Goal: Task Accomplishment & Management: Manage account settings

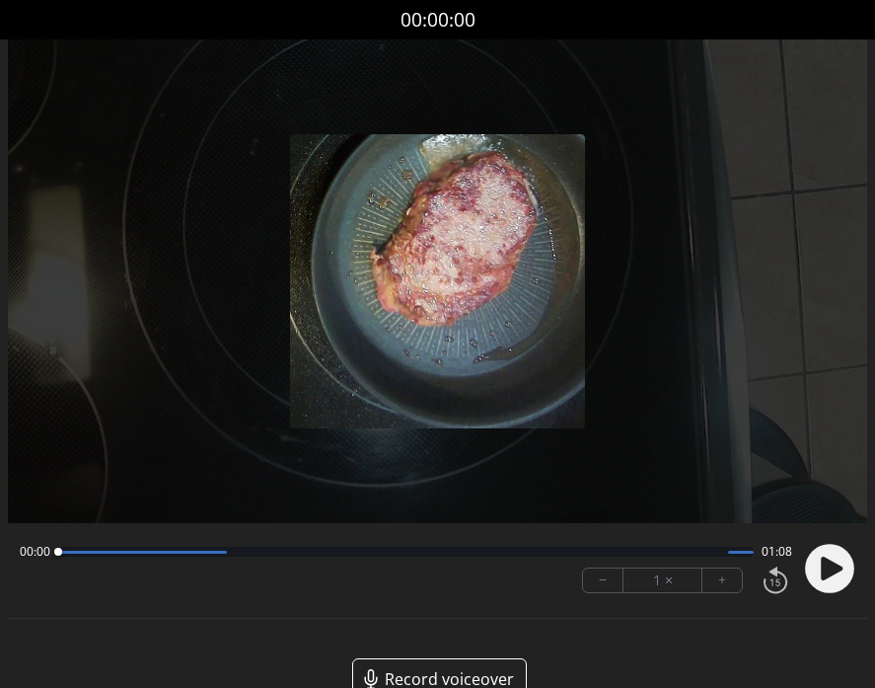
click at [826, 563] on icon at bounding box center [832, 568] width 22 height 24
click at [401, 552] on div at bounding box center [405, 551] width 695 height 10
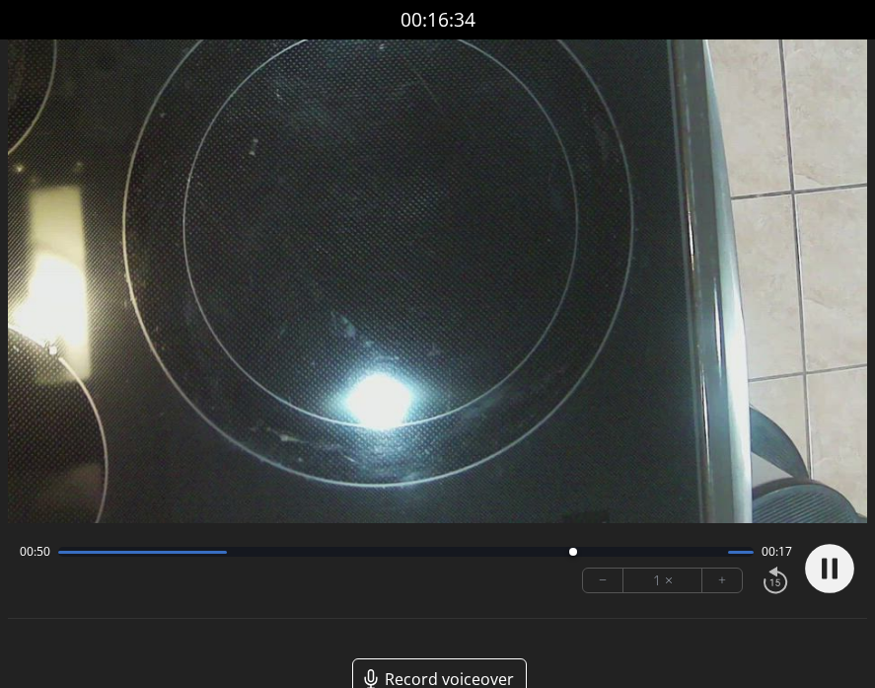
click at [629, 550] on div at bounding box center [405, 551] width 695 height 10
click at [823, 557] on circle at bounding box center [829, 567] width 49 height 49
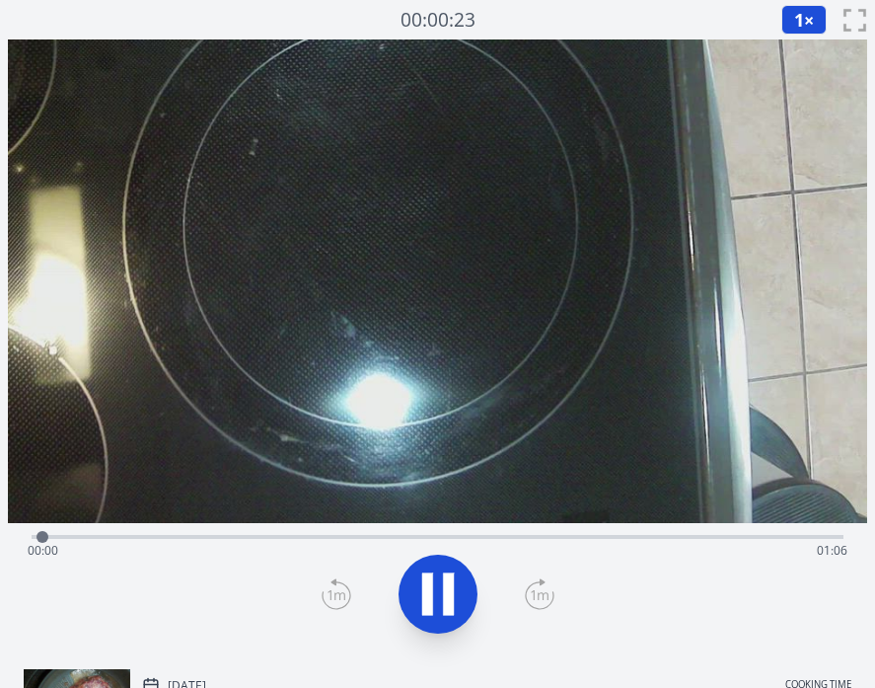
click at [167, 533] on div "Time elapsed: 00:00 Time remaining: 01:06" at bounding box center [438, 535] width 812 height 24
click at [280, 535] on div "Time elapsed: 00:12 Time remaining: 00:54" at bounding box center [438, 551] width 820 height 32
click at [344, 538] on div "Time elapsed: 00:22 Time remaining: 00:44" at bounding box center [438, 551] width 820 height 32
click at [453, 534] on div "Time elapsed: 00:28 Time remaining: 00:38" at bounding box center [438, 535] width 812 height 24
click at [538, 537] on div "Time elapsed: 00:34 Time remaining: 00:32" at bounding box center [438, 551] width 820 height 32
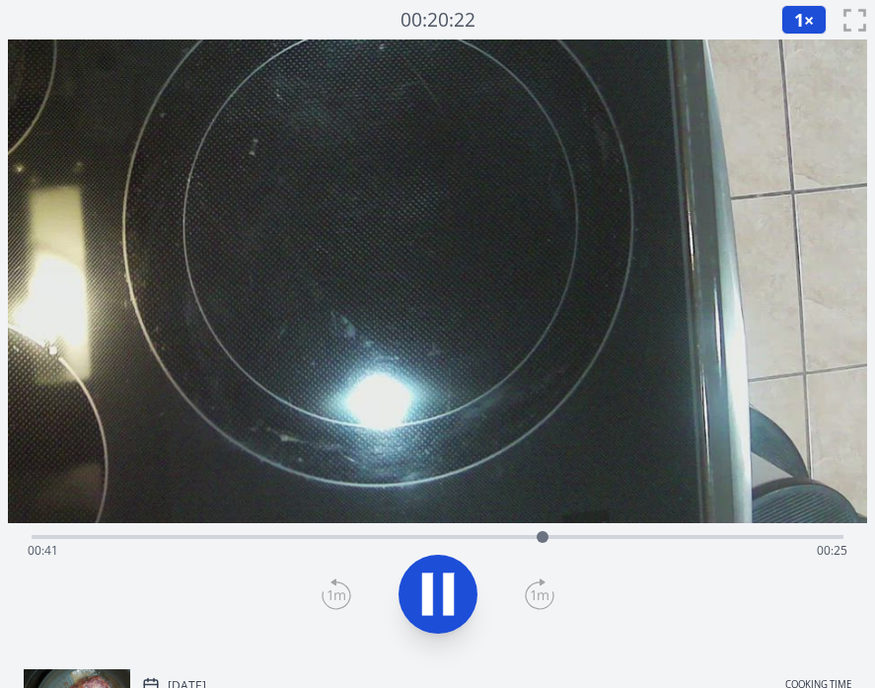
click at [650, 537] on div "Time elapsed: 00:41 Time remaining: 00:25" at bounding box center [438, 551] width 820 height 32
click at [730, 531] on div "Time elapsed: 00:50 Time remaining: 00:16" at bounding box center [438, 535] width 812 height 24
click at [797, 531] on div "Time elapsed: 00:57 Time remaining: 00:09" at bounding box center [438, 535] width 812 height 24
drag, startPoint x: 802, startPoint y: 534, endPoint x: 305, endPoint y: 538, distance: 497.2
click at [305, 538] on div at bounding box center [305, 537] width 12 height 12
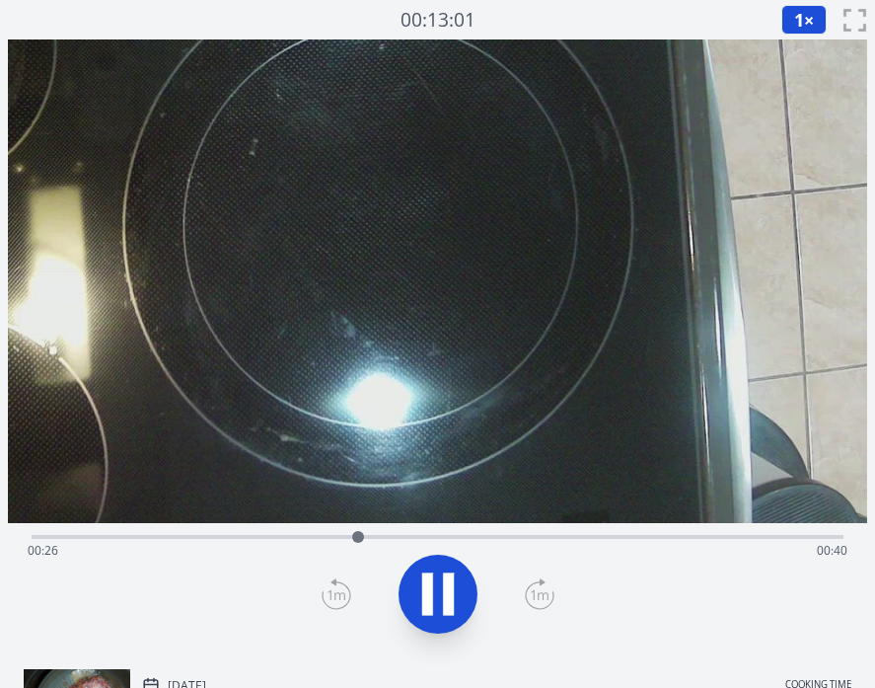
click at [415, 576] on icon at bounding box center [437, 593] width 55 height 55
click at [464, 536] on div "Time elapsed: 00:29 Time remaining: 00:37" at bounding box center [438, 551] width 820 height 32
click at [569, 536] on div "Time elapsed: 00:35 Time remaining: 00:31" at bounding box center [438, 551] width 820 height 32
drag, startPoint x: 584, startPoint y: 535, endPoint x: 318, endPoint y: 544, distance: 266.5
click at [318, 544] on div at bounding box center [318, 537] width 30 height 30
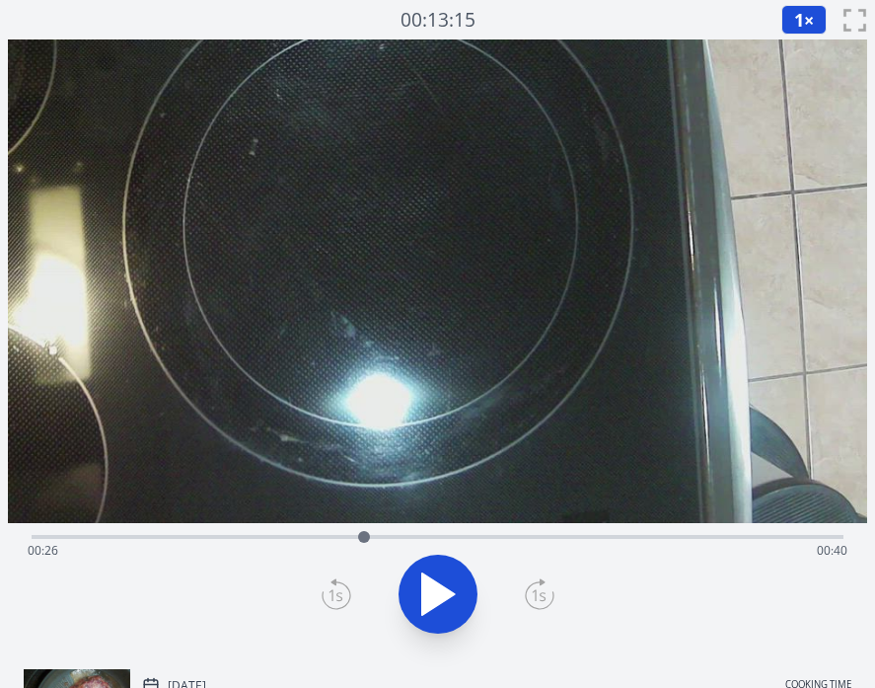
drag, startPoint x: 325, startPoint y: 537, endPoint x: 364, endPoint y: 536, distance: 39.5
click at [364, 536] on div at bounding box center [364, 537] width 12 height 12
click at [417, 572] on icon at bounding box center [437, 593] width 55 height 55
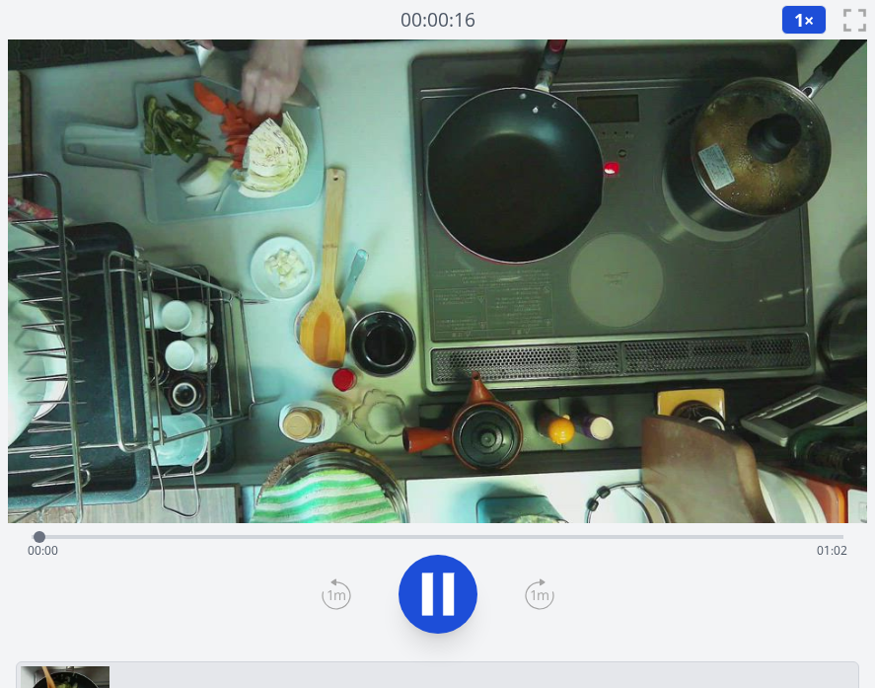
click at [254, 536] on div "Time elapsed: 00:00 Time remaining: 01:02" at bounding box center [438, 551] width 820 height 32
click at [324, 535] on div "Time elapsed: 00:20 Time remaining: 00:42" at bounding box center [438, 551] width 820 height 32
drag, startPoint x: 350, startPoint y: 530, endPoint x: 287, endPoint y: 530, distance: 63.1
click at [303, 530] on div at bounding box center [318, 537] width 30 height 30
drag, startPoint x: 289, startPoint y: 529, endPoint x: 408, endPoint y: 527, distance: 119.4
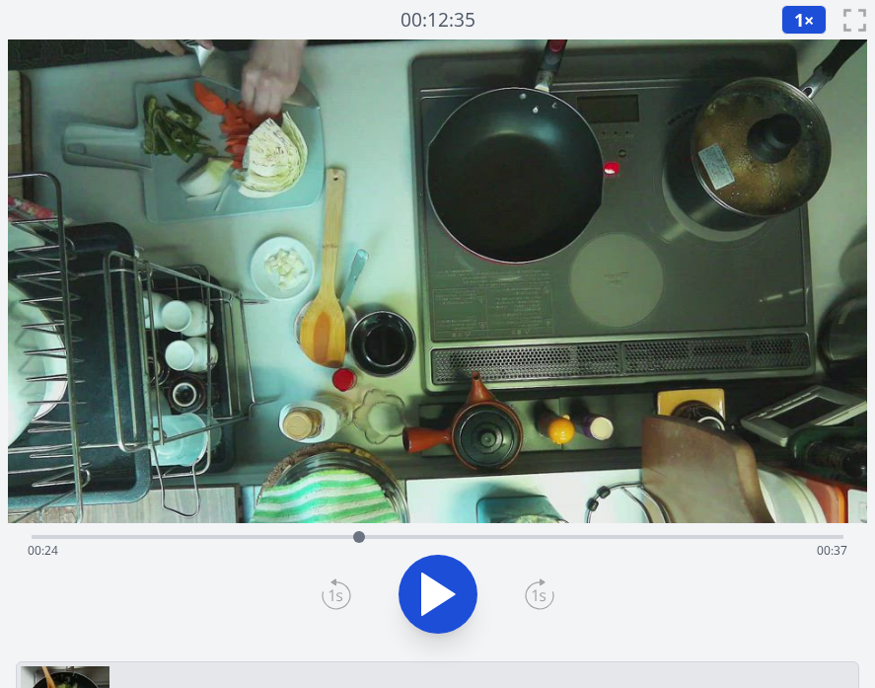
click at [374, 527] on div at bounding box center [359, 537] width 30 height 30
click at [404, 524] on div at bounding box center [405, 537] width 30 height 30
click at [401, 520] on div "Time elapsed: 00:28 Time remaining: 00:34" at bounding box center [437, 346] width 859 height 614
click at [431, 569] on icon at bounding box center [437, 593] width 55 height 55
click at [804, 13] on button "1 ×" at bounding box center [803, 20] width 45 height 30
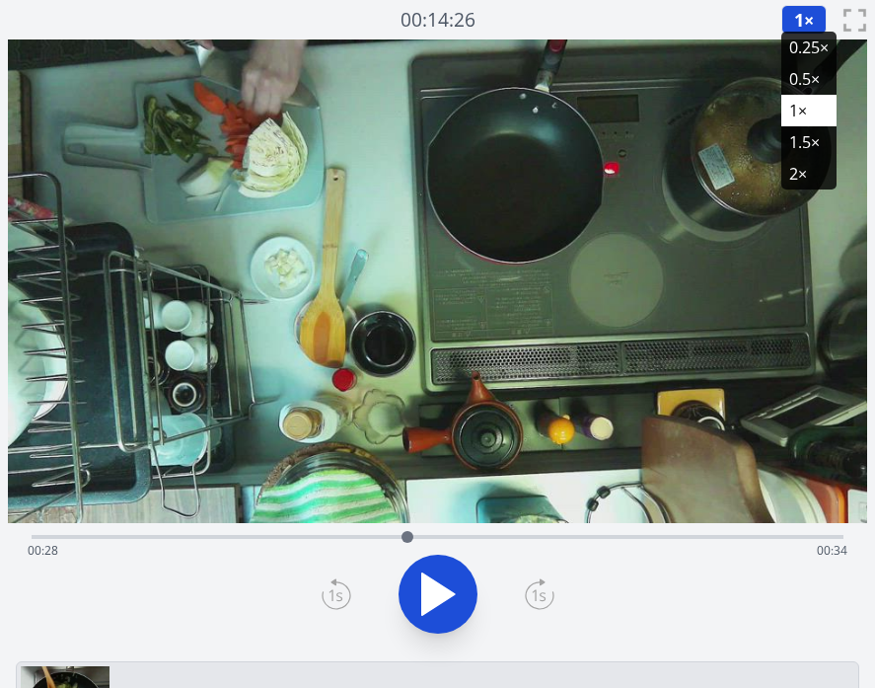
click at [804, 56] on li "0.25×" at bounding box center [808, 48] width 55 height 32
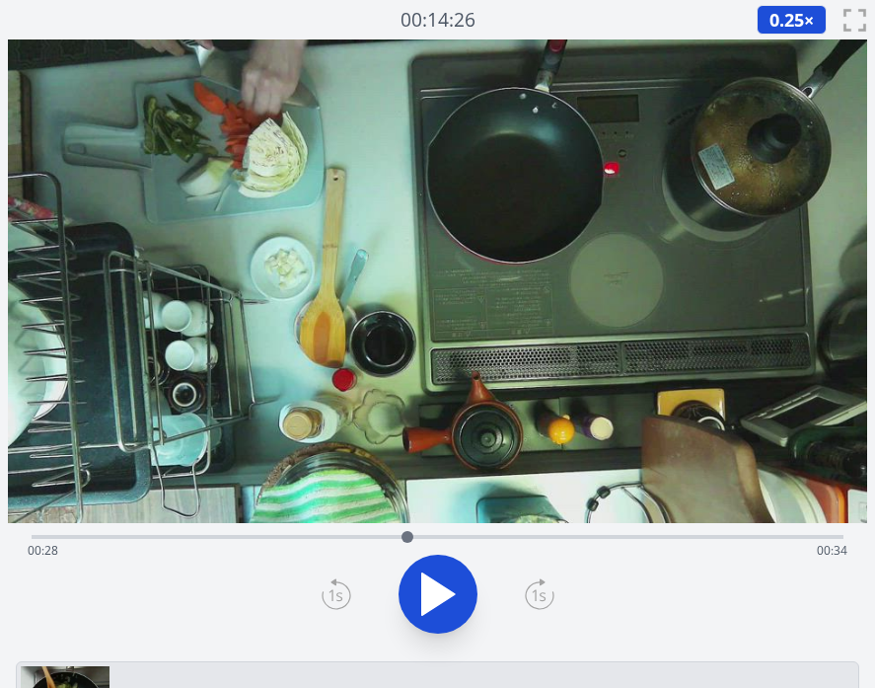
click at [379, 539] on div "Time elapsed: 00:28 Time remaining: 00:34" at bounding box center [438, 551] width 820 height 32
click at [394, 539] on div "Time elapsed: 00:26 Time remaining: 00:36" at bounding box center [438, 551] width 820 height 32
click at [442, 593] on icon at bounding box center [438, 593] width 33 height 41
click at [339, 593] on icon at bounding box center [337, 594] width 30 height 32
click at [429, 593] on icon at bounding box center [427, 594] width 11 height 42
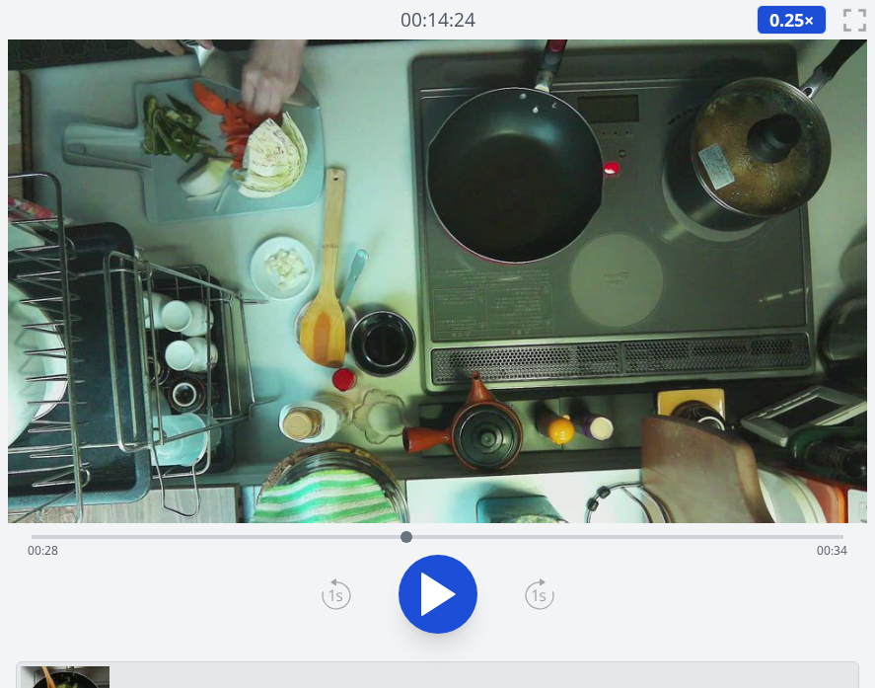
click at [429, 594] on icon at bounding box center [438, 593] width 33 height 41
click at [429, 595] on icon at bounding box center [427, 594] width 11 height 42
click at [436, 592] on icon at bounding box center [438, 593] width 33 height 41
click at [464, 531] on div "Time elapsed: 00:29 Time remaining: 00:33" at bounding box center [438, 535] width 812 height 24
click at [340, 589] on icon at bounding box center [337, 594] width 30 height 32
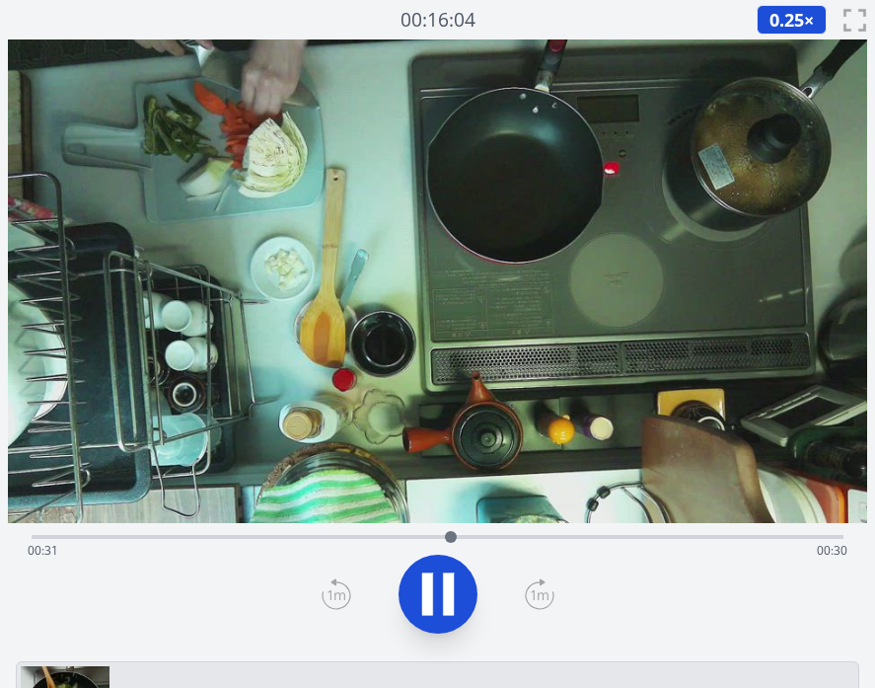
click at [445, 582] on icon at bounding box center [448, 594] width 11 height 42
click at [337, 594] on icon at bounding box center [337, 594] width 30 height 32
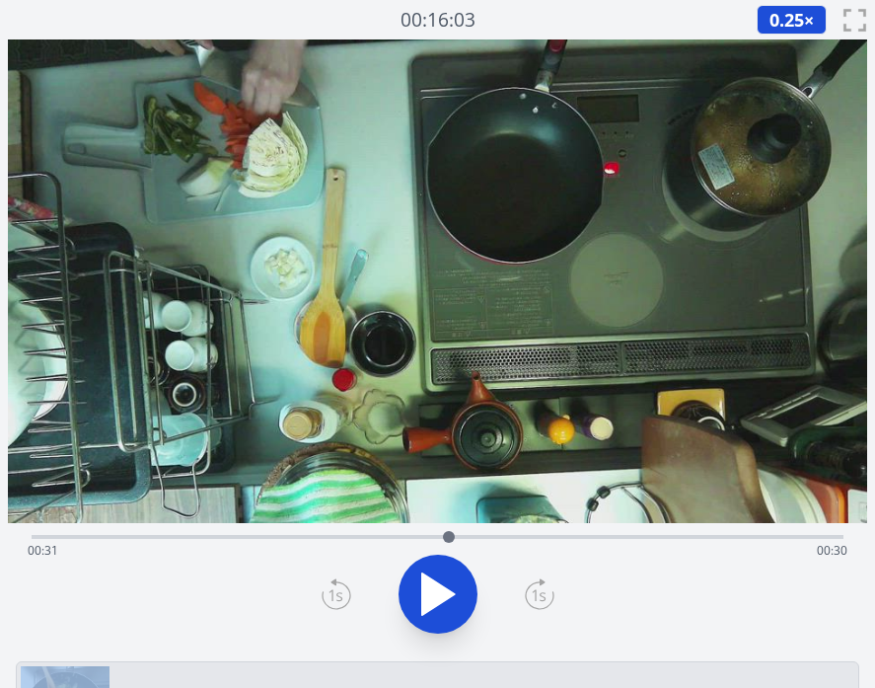
click at [337, 594] on icon at bounding box center [337, 594] width 30 height 32
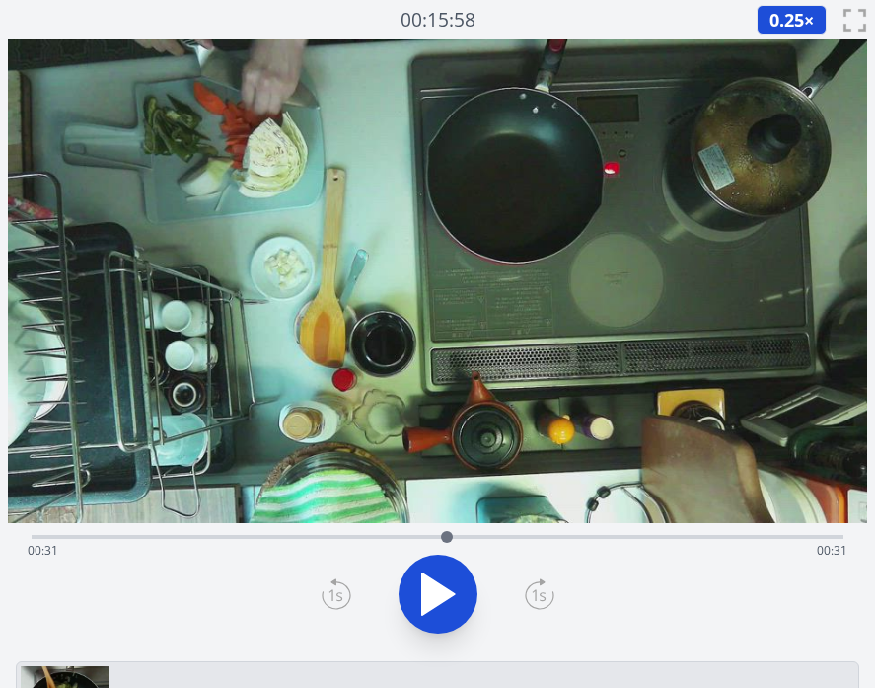
click at [337, 594] on icon at bounding box center [337, 594] width 30 height 32
click at [338, 594] on icon at bounding box center [337, 594] width 30 height 32
click at [431, 595] on icon at bounding box center [438, 593] width 33 height 41
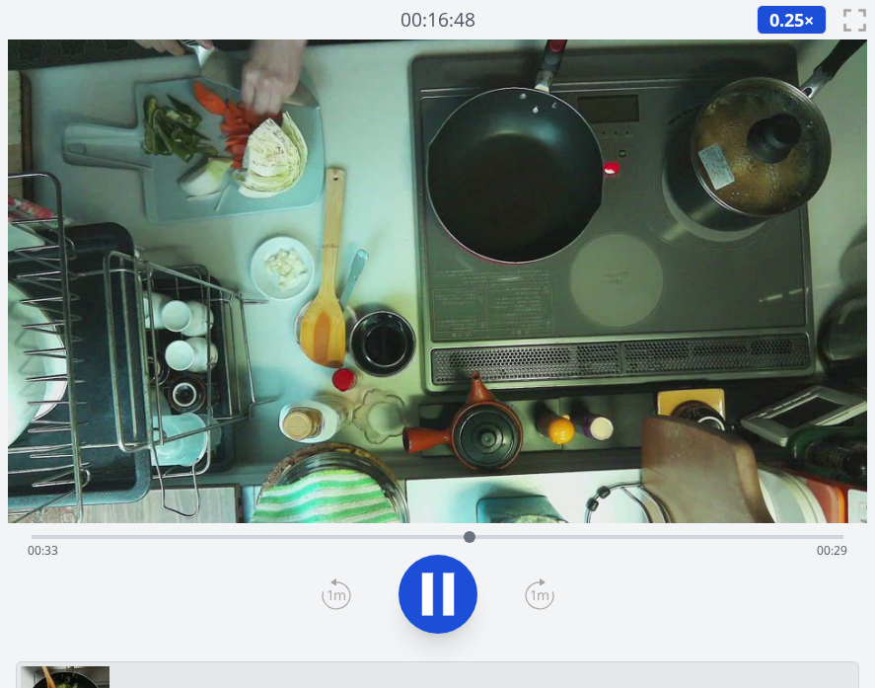
click at [490, 534] on div "Time elapsed: 00:33 Time remaining: 00:29" at bounding box center [438, 535] width 812 height 24
click at [510, 536] on div "Time elapsed: 00:35 Time remaining: 00:27" at bounding box center [438, 537] width 812 height 4
click at [535, 538] on div "Time elapsed: 00:37 Time remaining: 00:25" at bounding box center [438, 551] width 820 height 32
click at [564, 538] on div "Time elapsed: 00:39 Time remaining: 00:23" at bounding box center [438, 551] width 820 height 32
drag, startPoint x: 570, startPoint y: 533, endPoint x: 460, endPoint y: 532, distance: 110.5
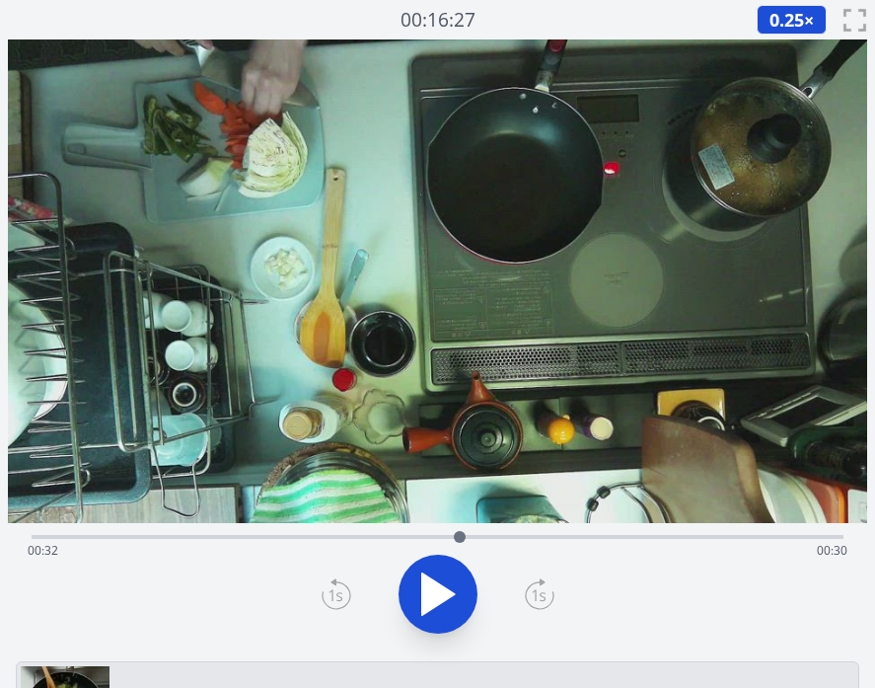
click at [460, 532] on div at bounding box center [460, 537] width 12 height 12
drag, startPoint x: 461, startPoint y: 540, endPoint x: 448, endPoint y: 538, distance: 13.0
click at [448, 538] on div at bounding box center [448, 537] width 12 height 12
click at [442, 590] on icon at bounding box center [437, 593] width 55 height 55
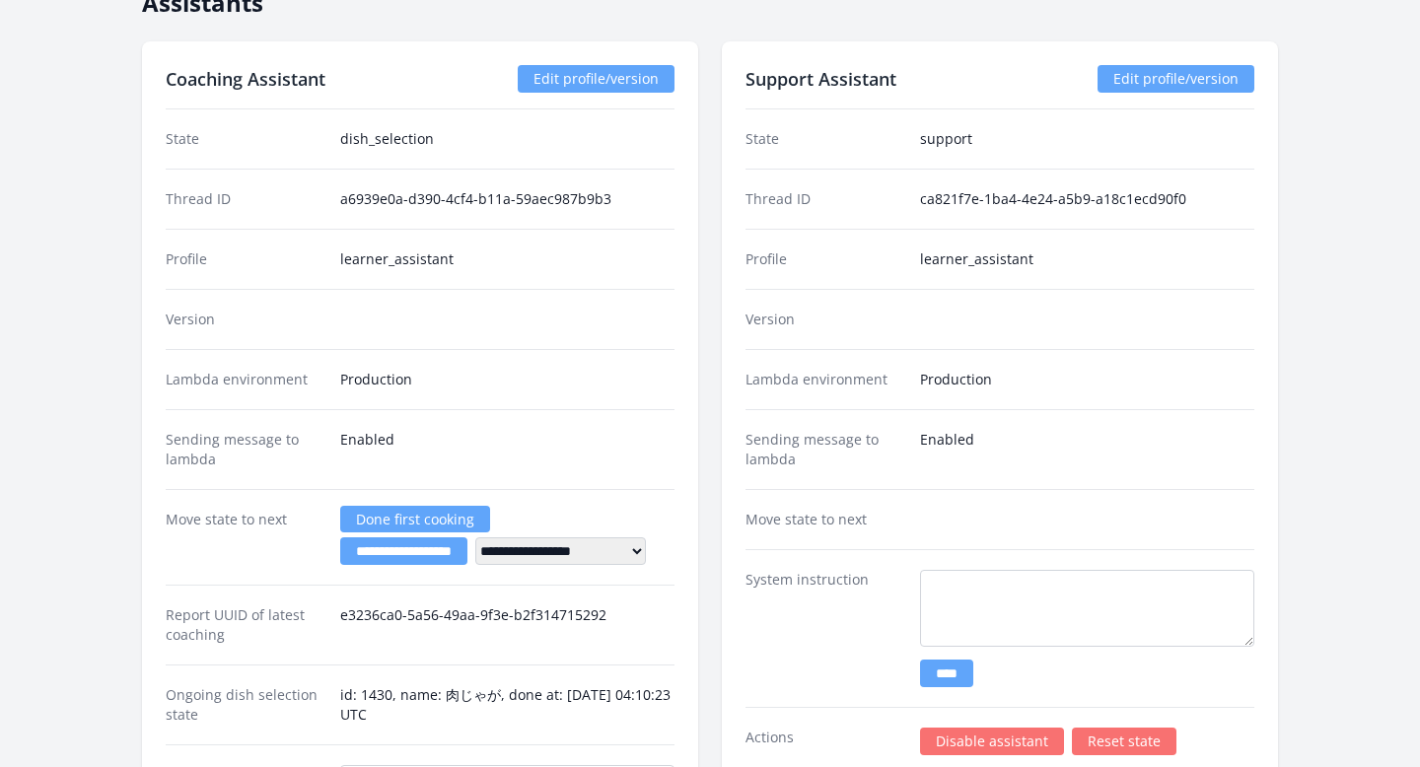
scroll to position [2407, 0]
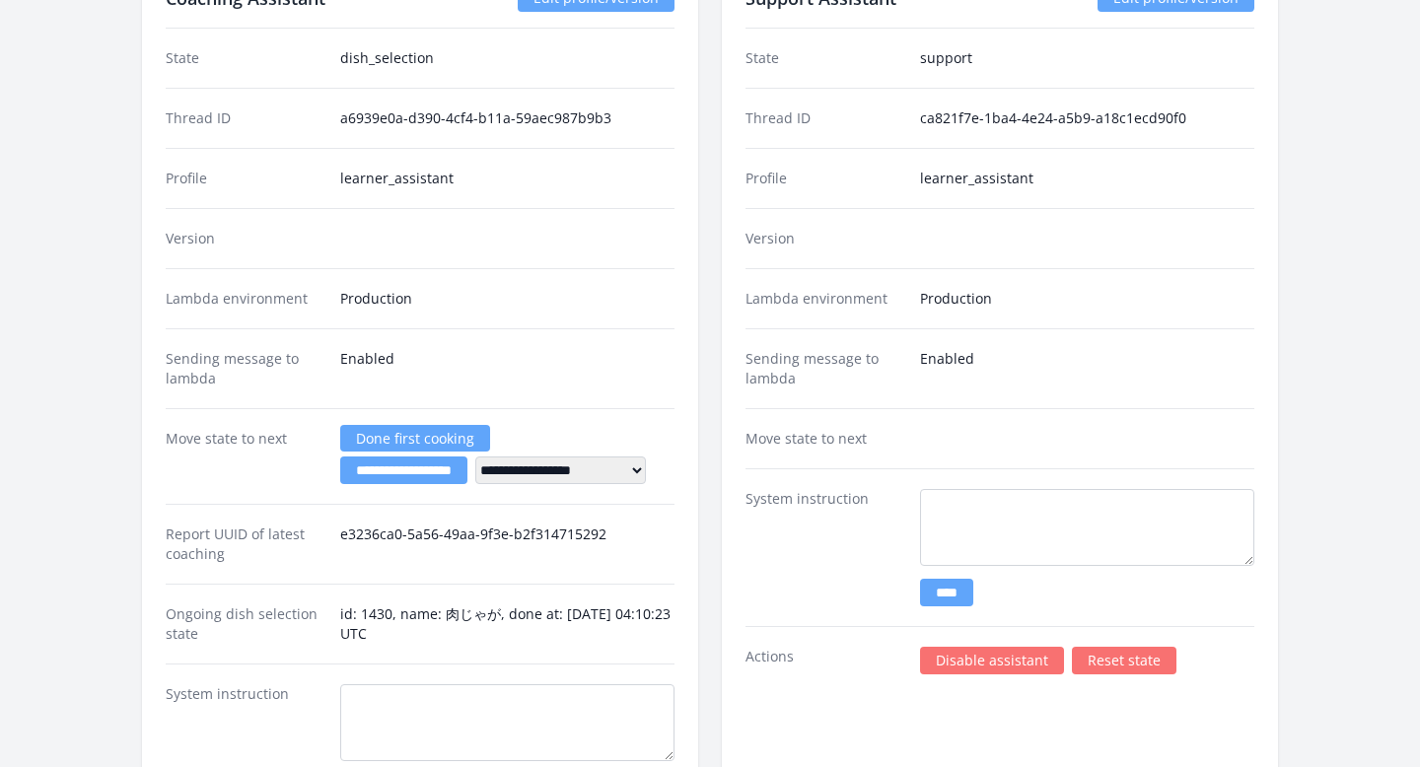
click at [1000, 665] on link "Disable assistant" at bounding box center [992, 661] width 144 height 28
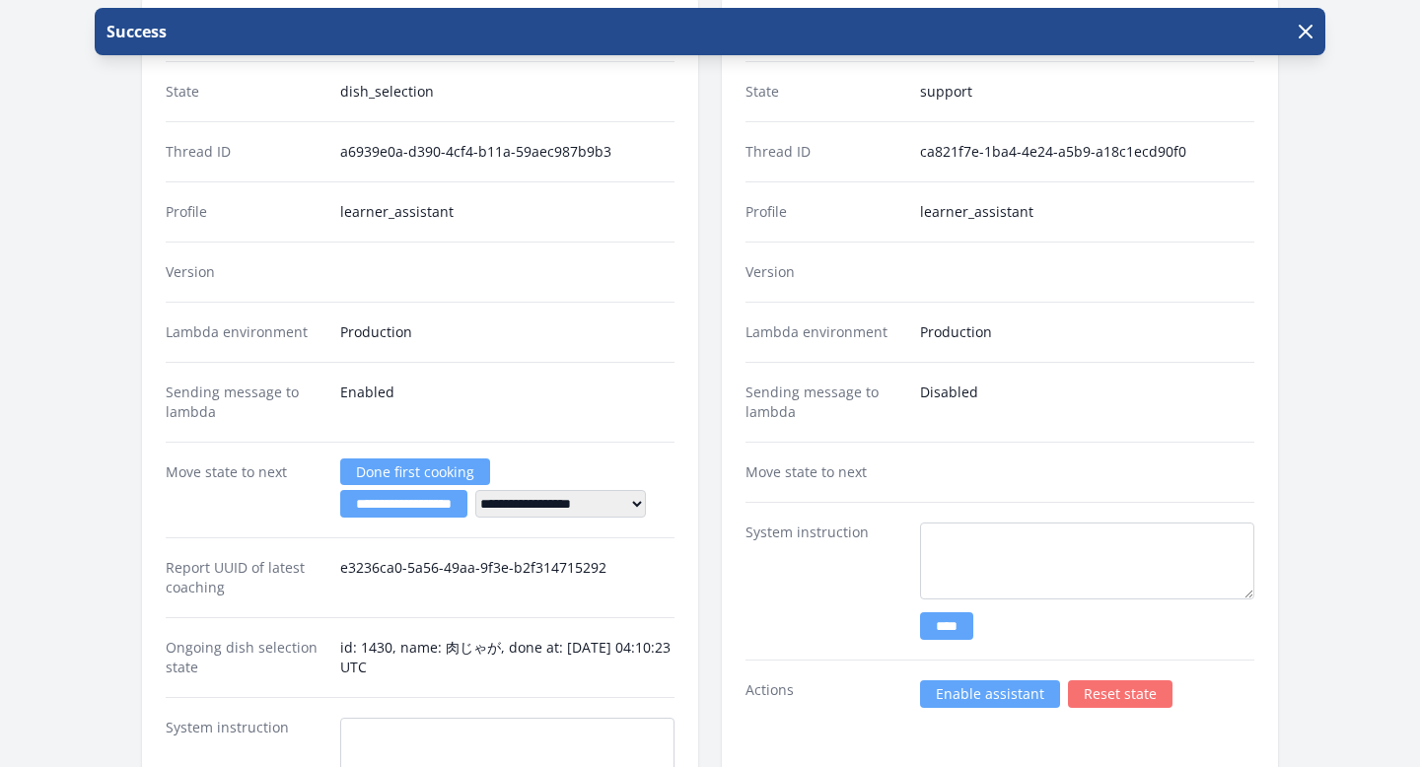
scroll to position [2576, 0]
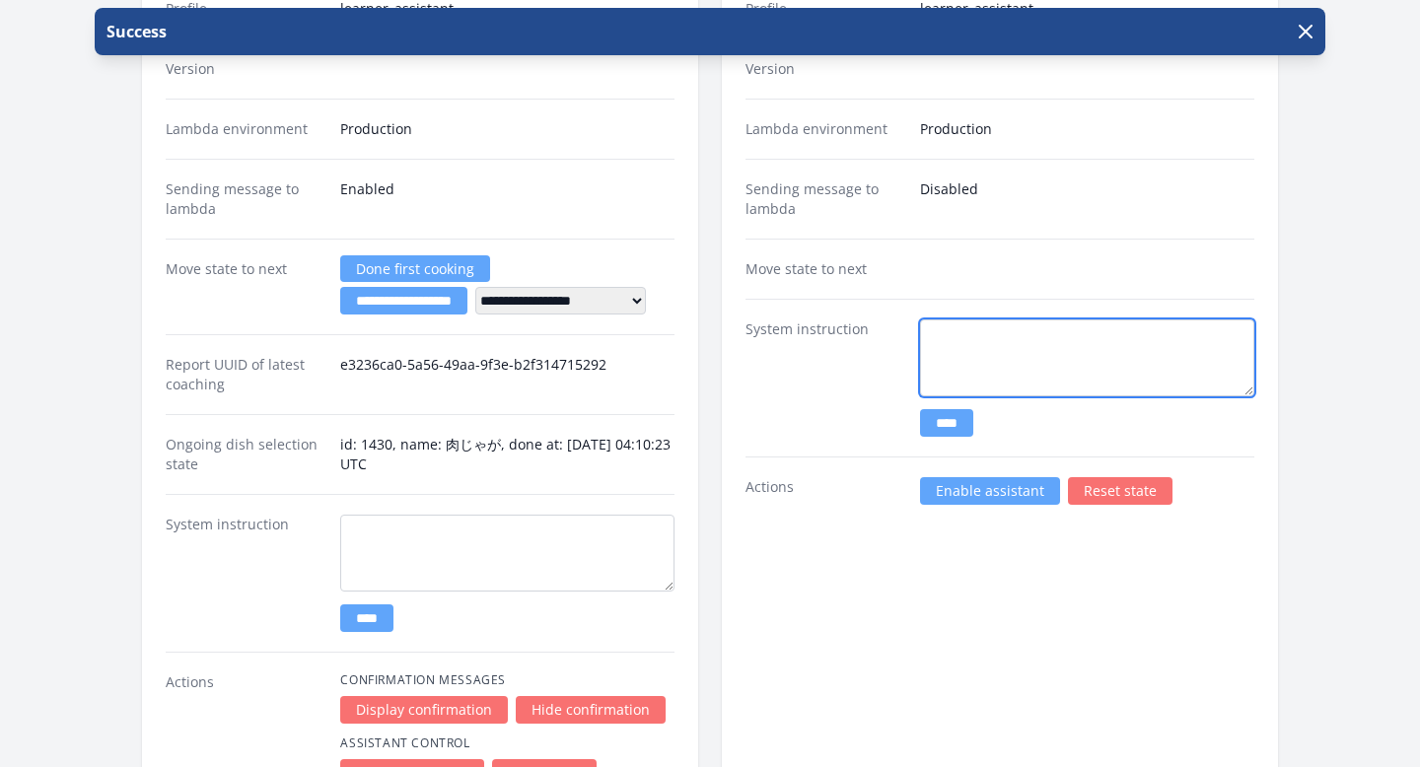
click at [1006, 339] on textarea at bounding box center [1087, 358] width 334 height 77
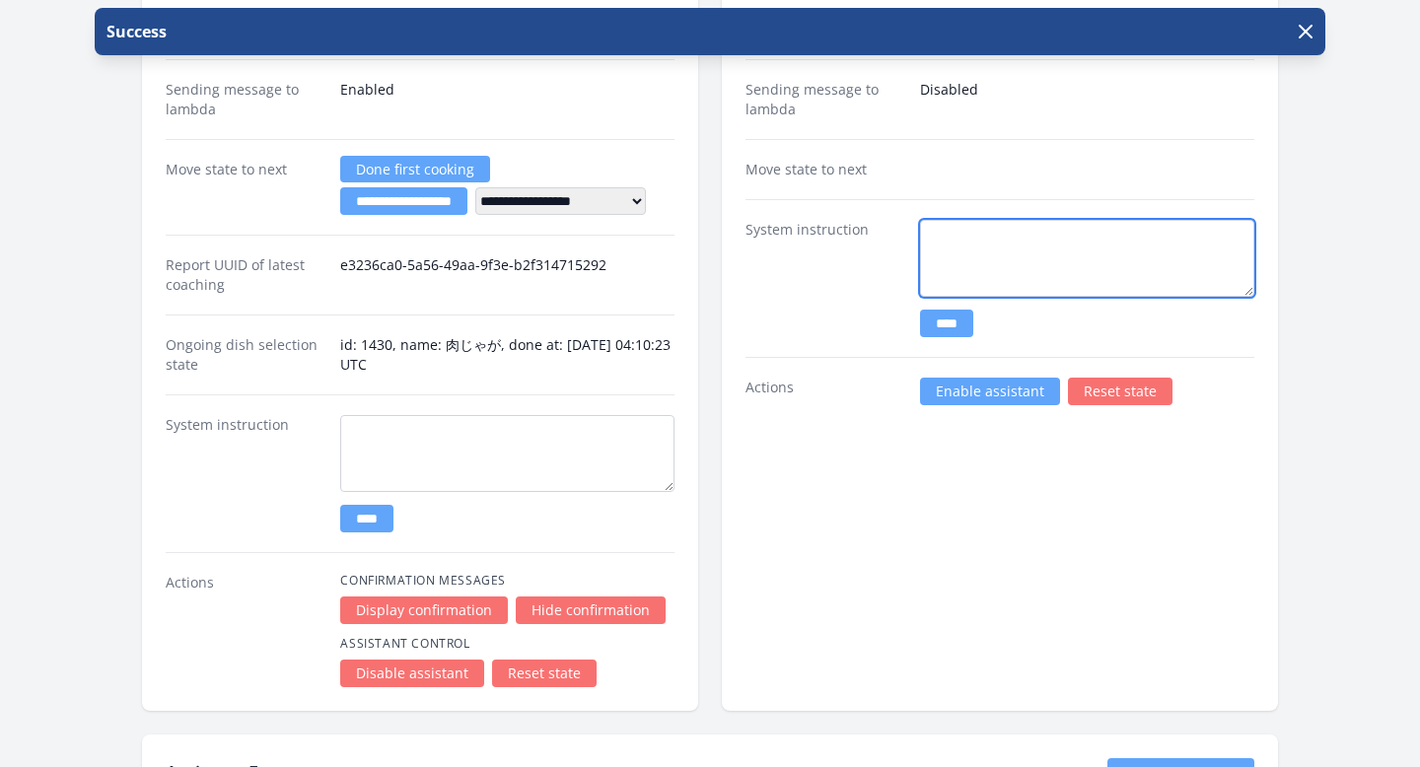
scroll to position [2671, 0]
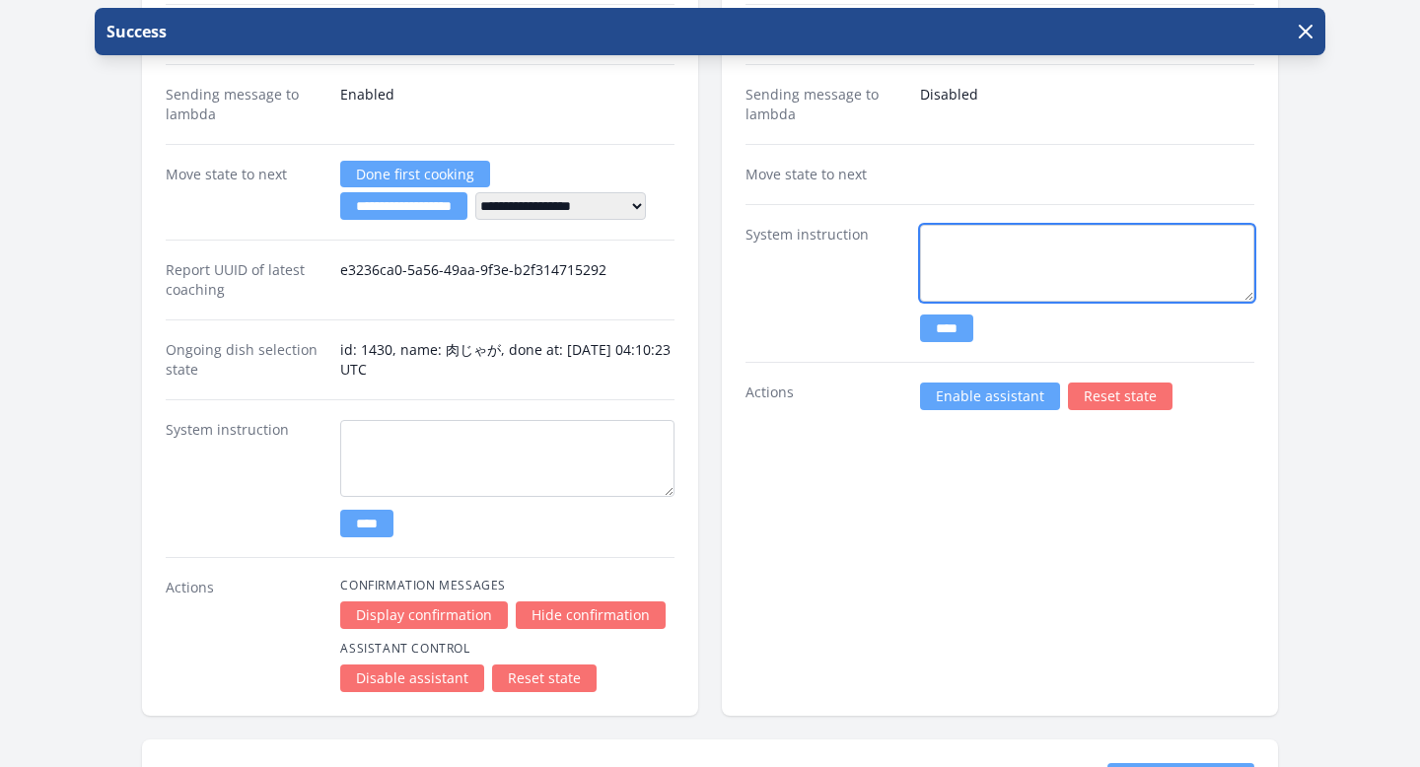
paste textarea "**********"
type textarea "**********"
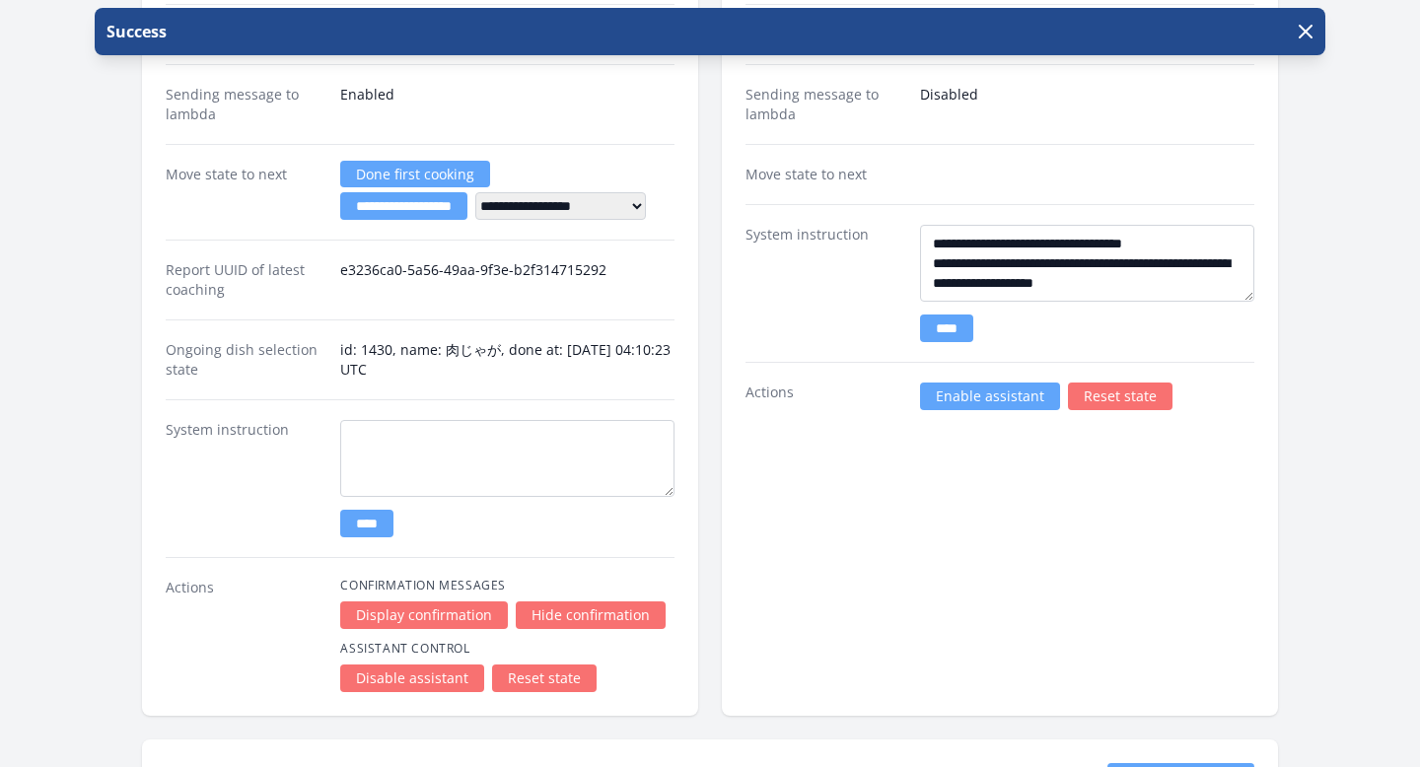
click at [959, 329] on input "****" at bounding box center [946, 329] width 53 height 28
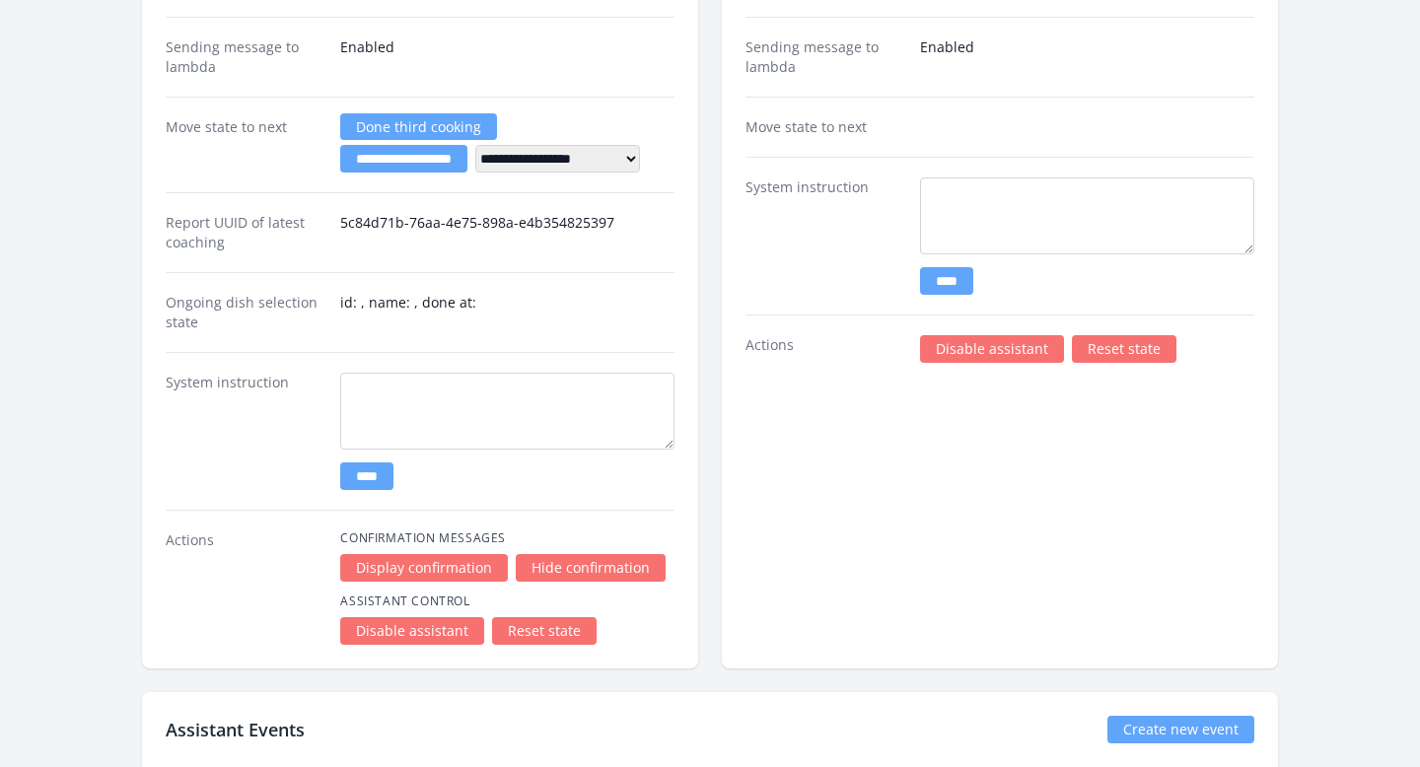
scroll to position [3824, 0]
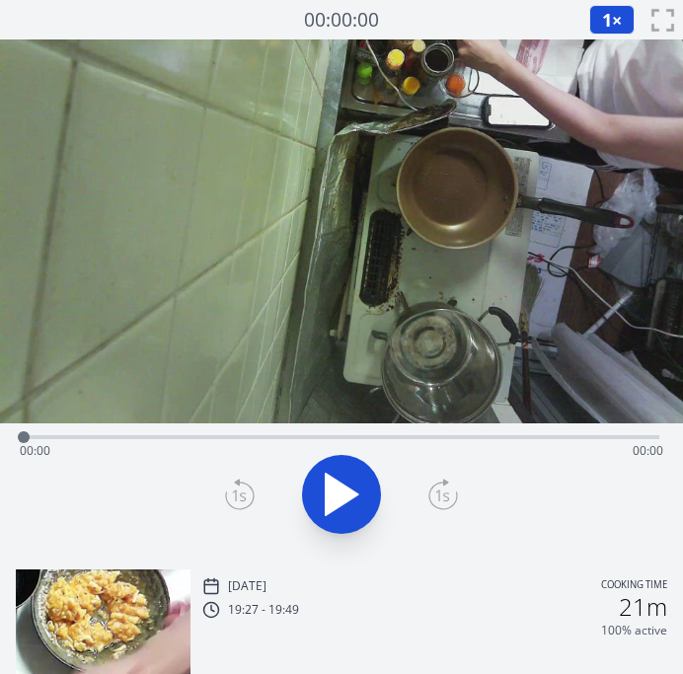
click at [326, 469] on div at bounding box center [341, 494] width 659 height 95
click at [220, 436] on div "Time elapsed: 00:00 Time remaining: 00:46" at bounding box center [341, 451] width 643 height 32
click at [360, 437] on div "Time elapsed: 00:14 Time remaining: 00:32" at bounding box center [341, 451] width 643 height 32
click at [479, 435] on div "Time elapsed: 00:25 Time remaining: 00:21" at bounding box center [341, 451] width 643 height 32
click at [553, 434] on div "Time elapsed: 00:34 Time remaining: 00:12" at bounding box center [341, 435] width 635 height 24
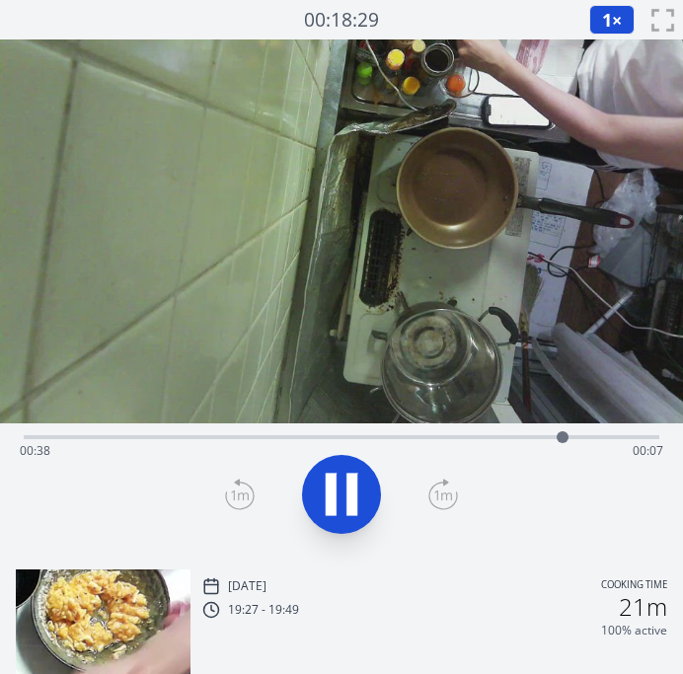
click at [606, 432] on div "Time elapsed: 00:38 Time remaining: 00:07" at bounding box center [341, 435] width 635 height 24
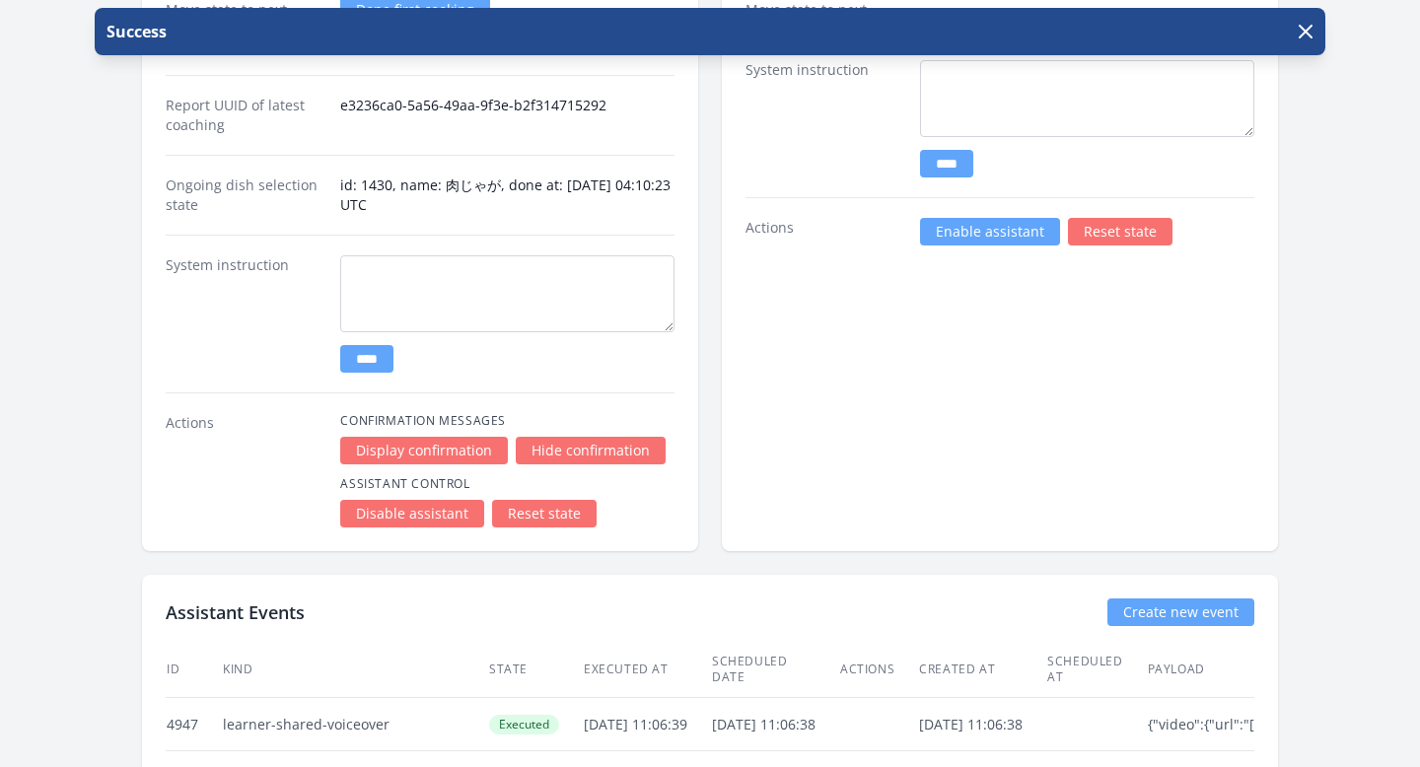
scroll to position [2666, 0]
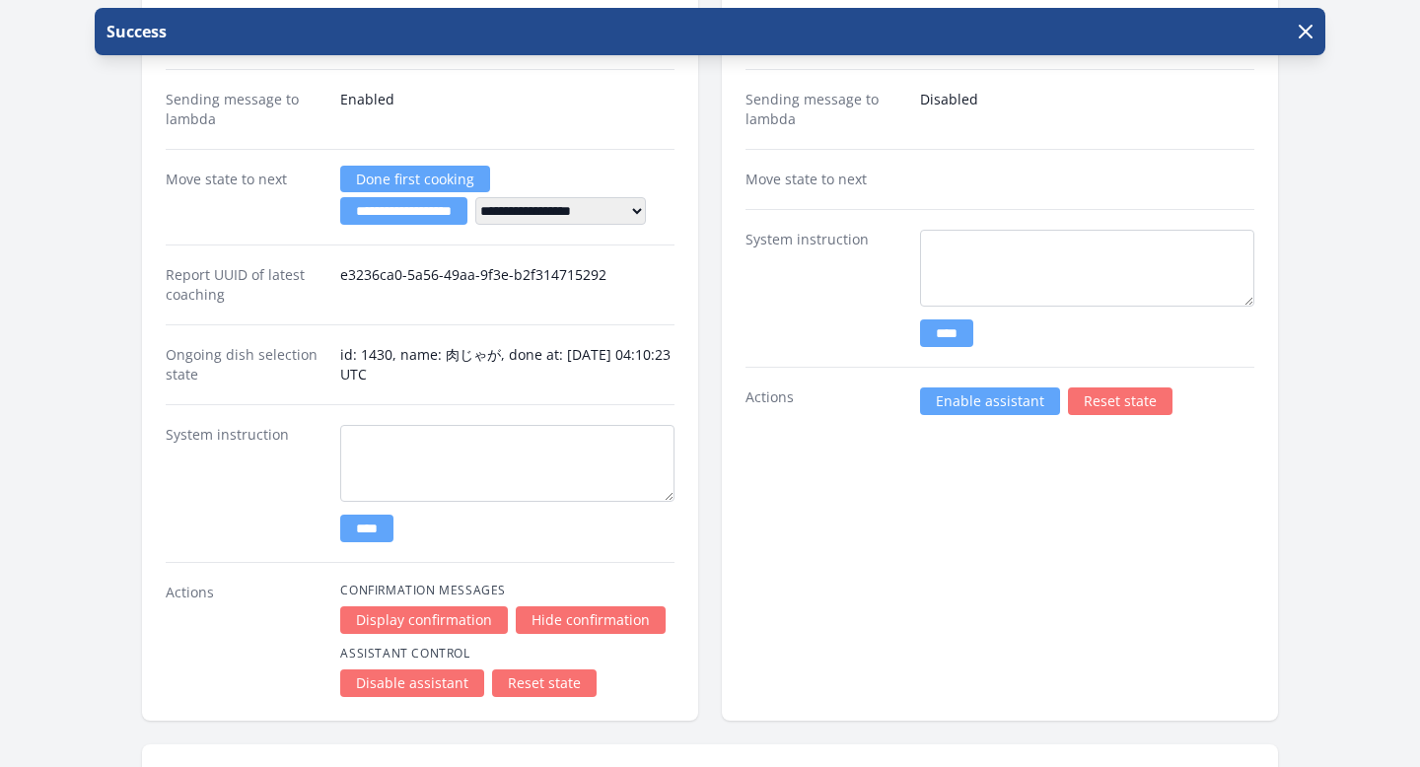
click at [961, 398] on link "Enable assistant" at bounding box center [990, 402] width 140 height 28
